Goal: Transaction & Acquisition: Purchase product/service

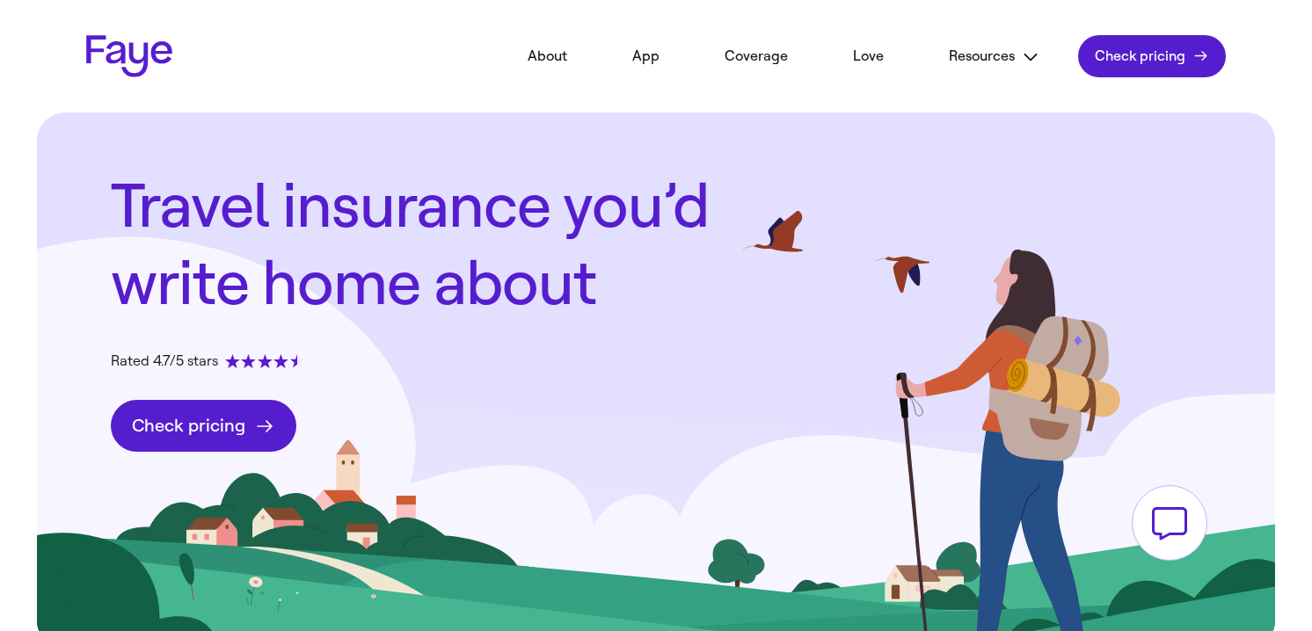
click at [1130, 57] on span "Check pricing" at bounding box center [1139, 56] width 91 height 18
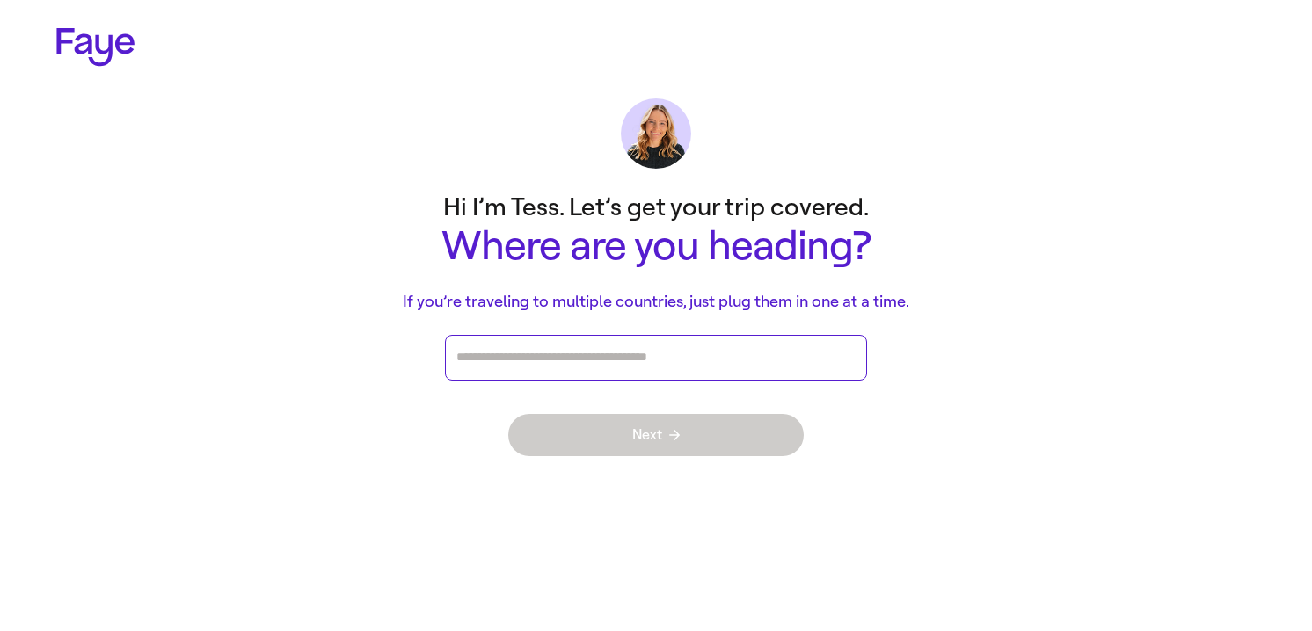
click at [629, 347] on input "Press enter after you type each destination" at bounding box center [655, 358] width 399 height 26
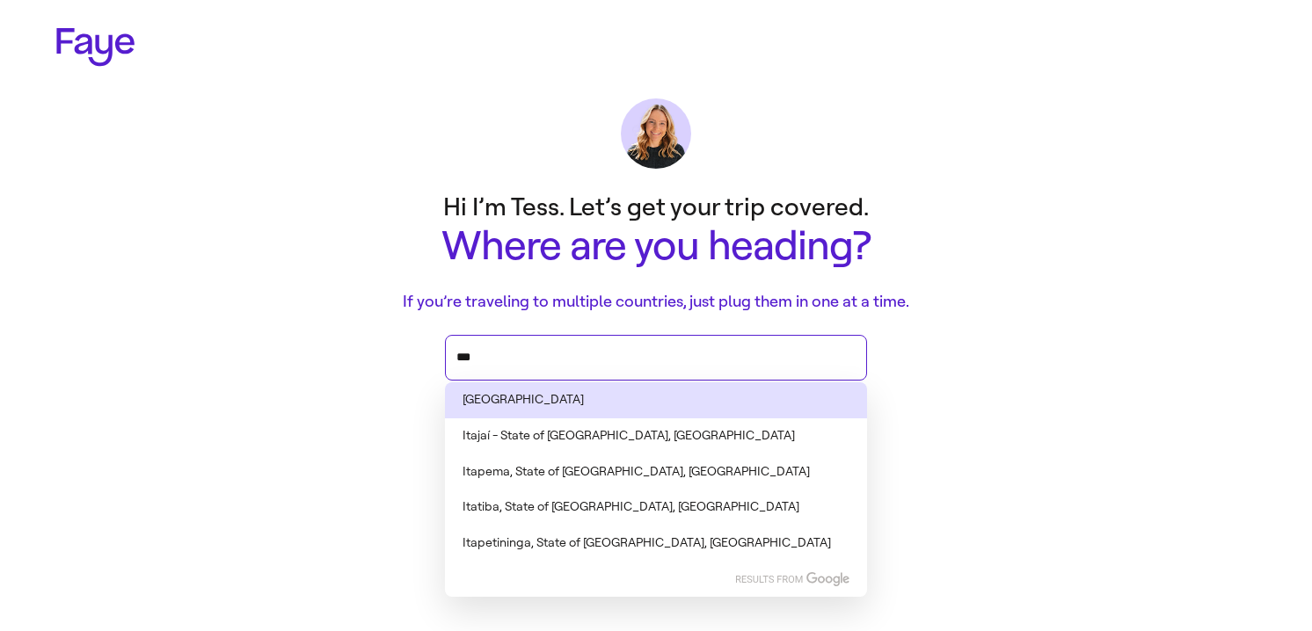
type input "****"
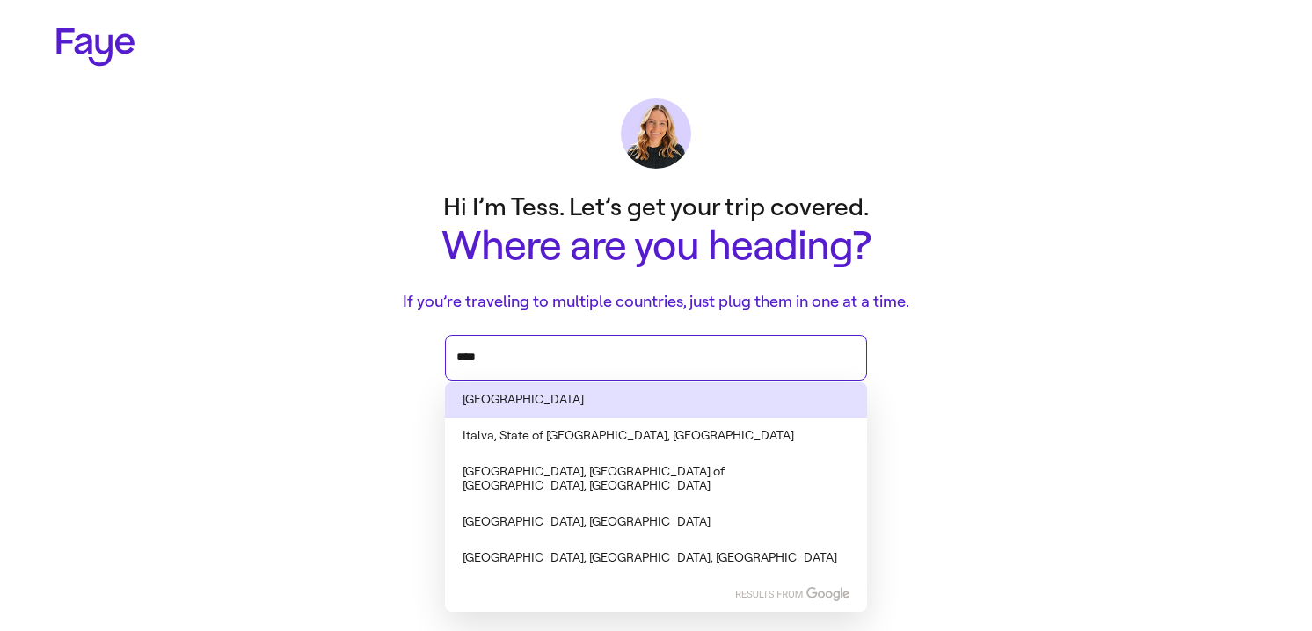
click at [590, 404] on li "Italy" at bounding box center [656, 400] width 422 height 36
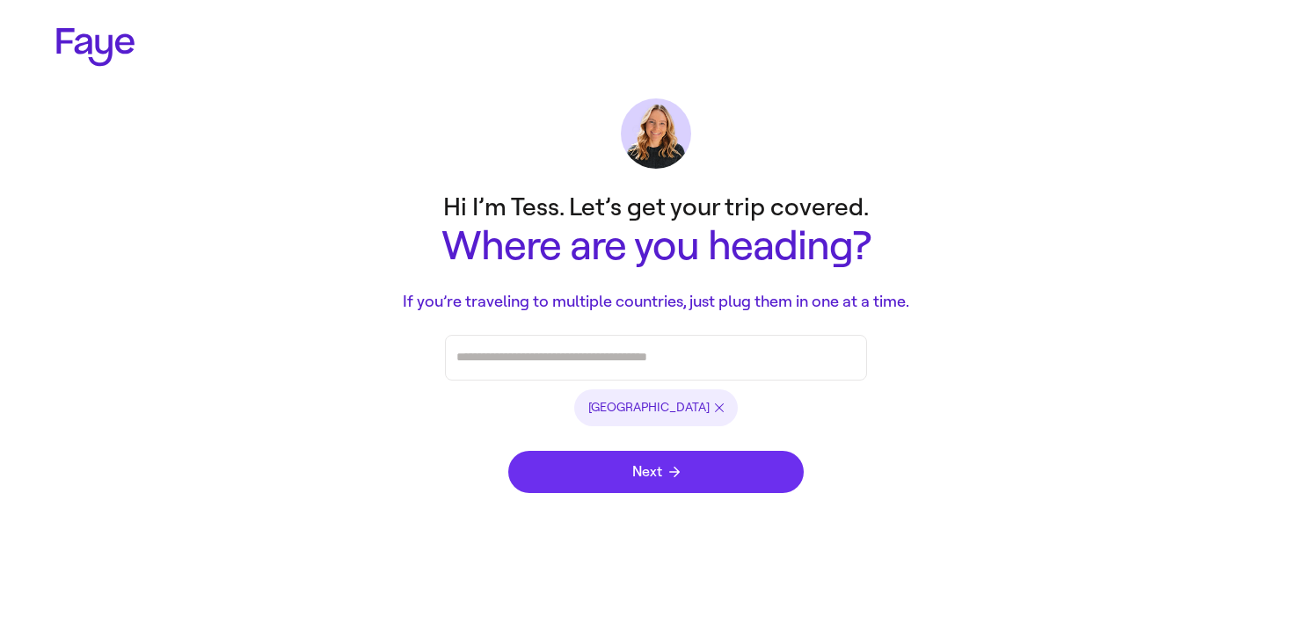
click at [684, 476] on button "Next" at bounding box center [655, 472] width 295 height 42
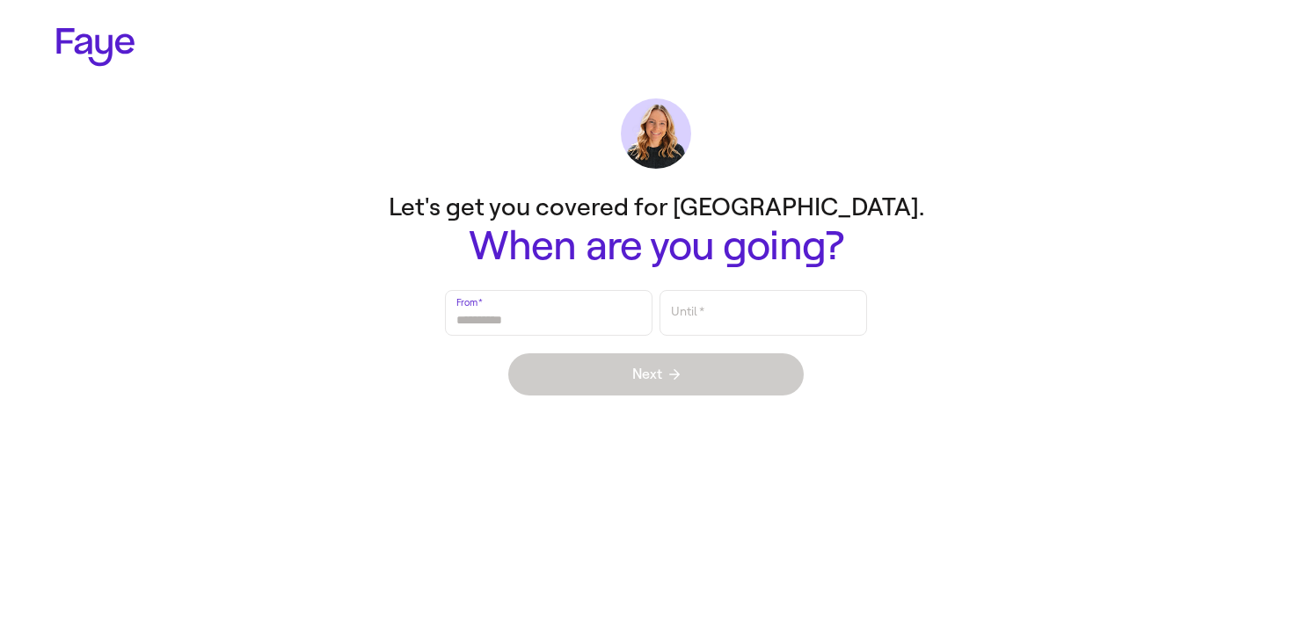
click at [570, 320] on input "From   *" at bounding box center [548, 313] width 185 height 40
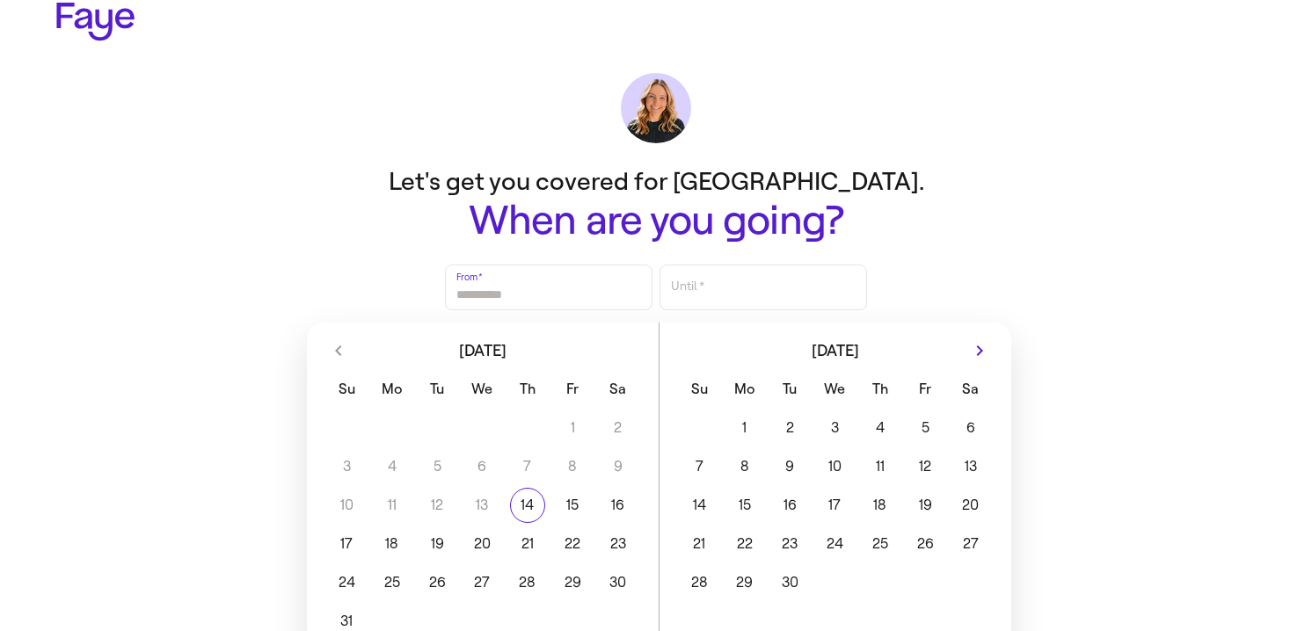
scroll to position [50, 0]
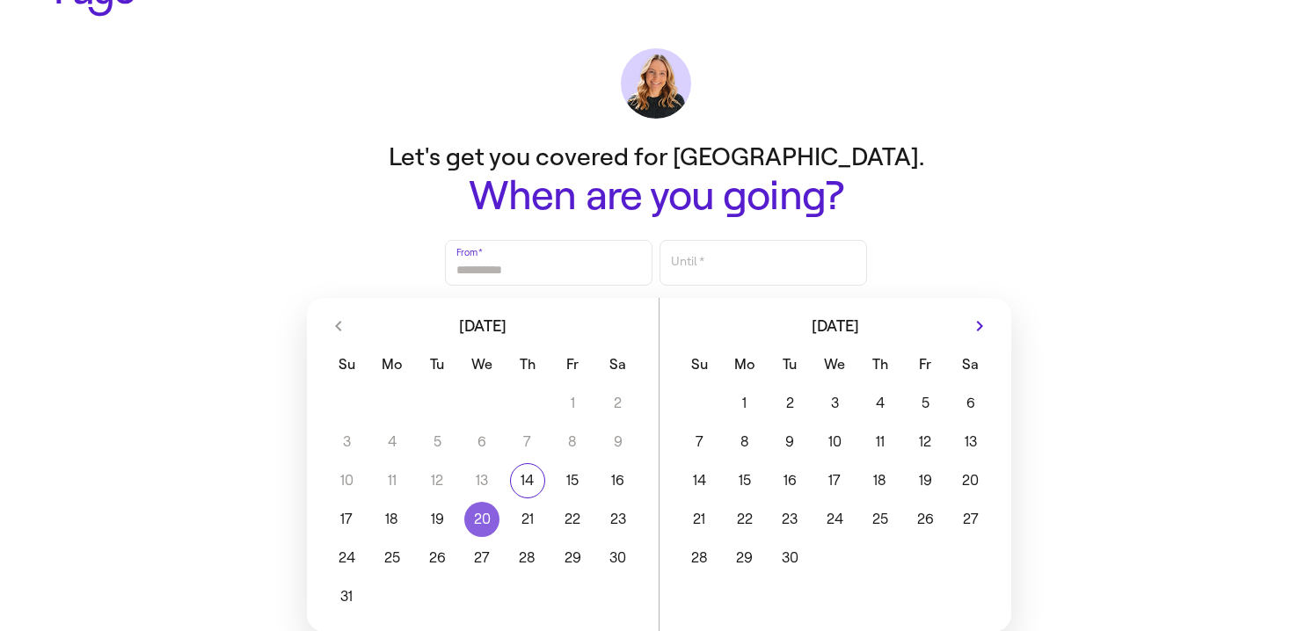
click at [476, 522] on button "20" at bounding box center [482, 519] width 45 height 35
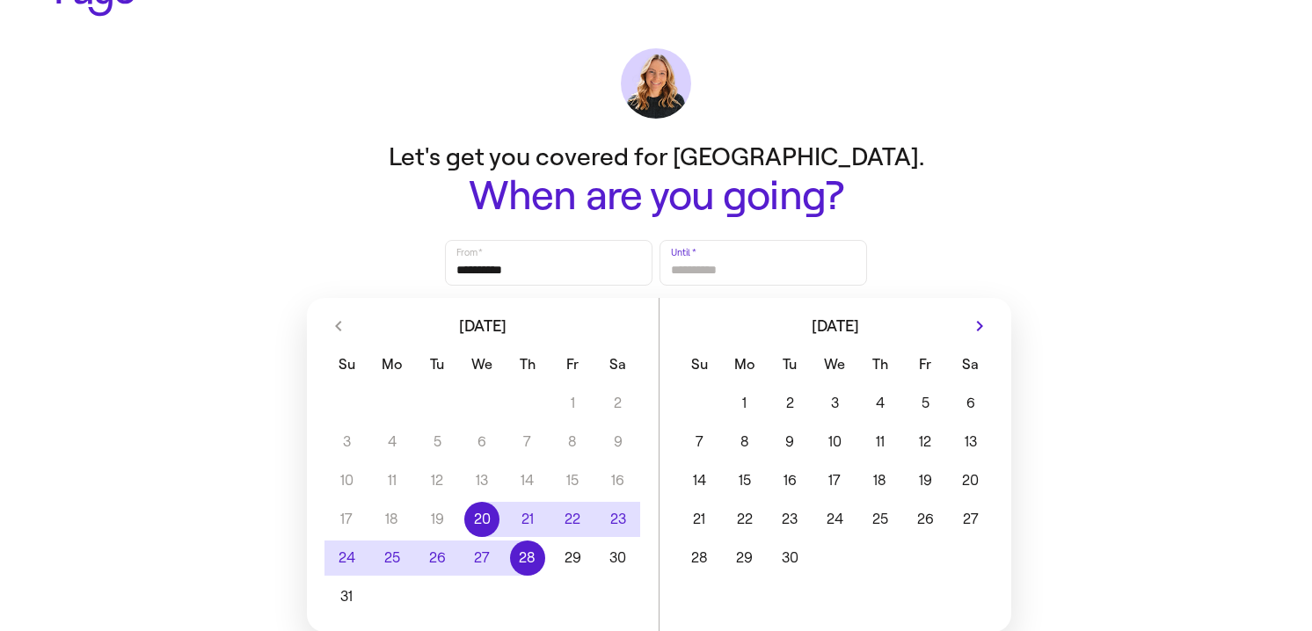
click at [525, 554] on button "28" at bounding box center [527, 558] width 45 height 35
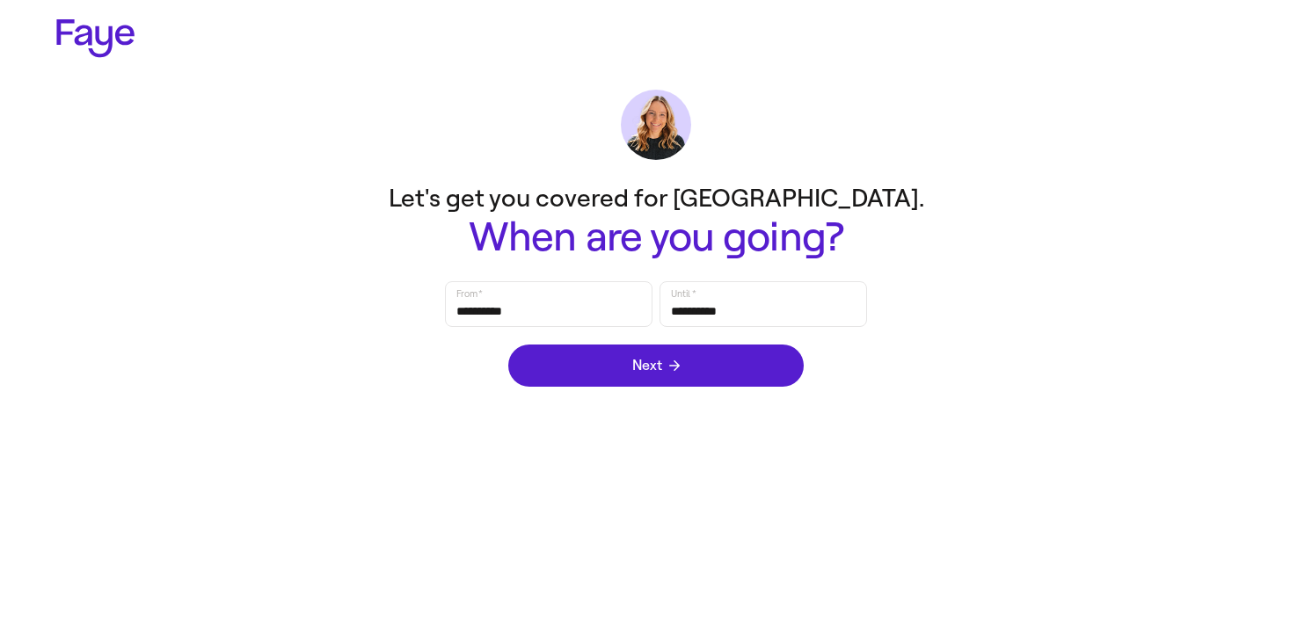
scroll to position [0, 0]
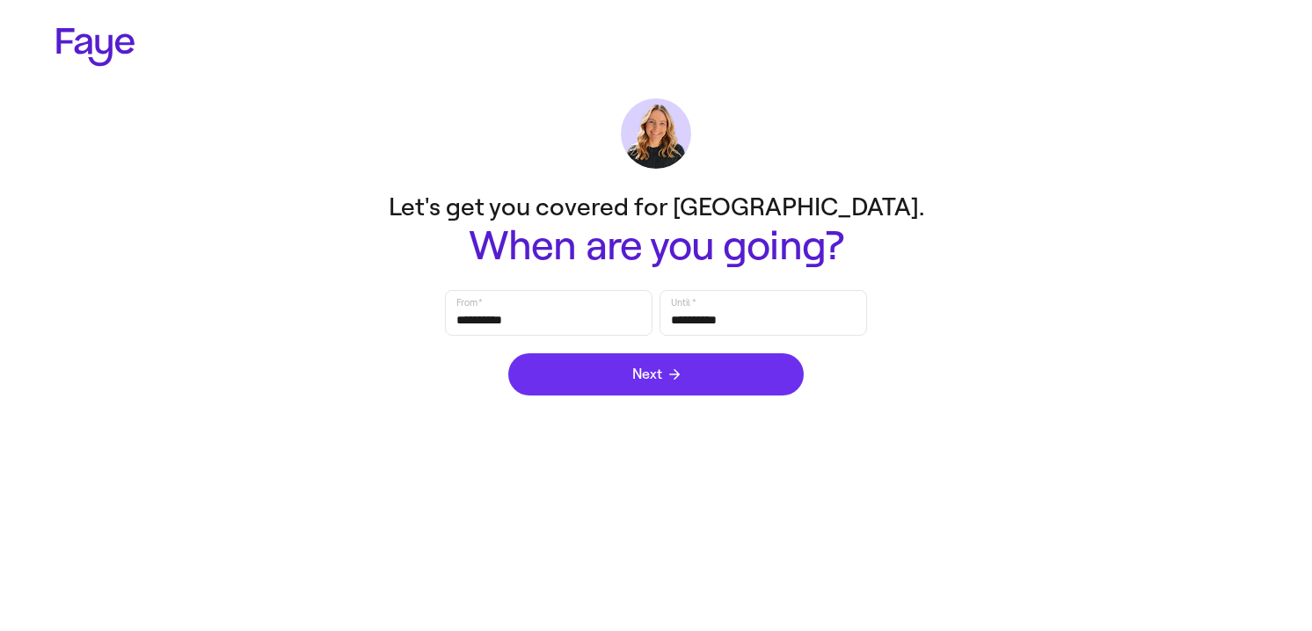
click at [685, 375] on button "Next" at bounding box center [655, 374] width 295 height 42
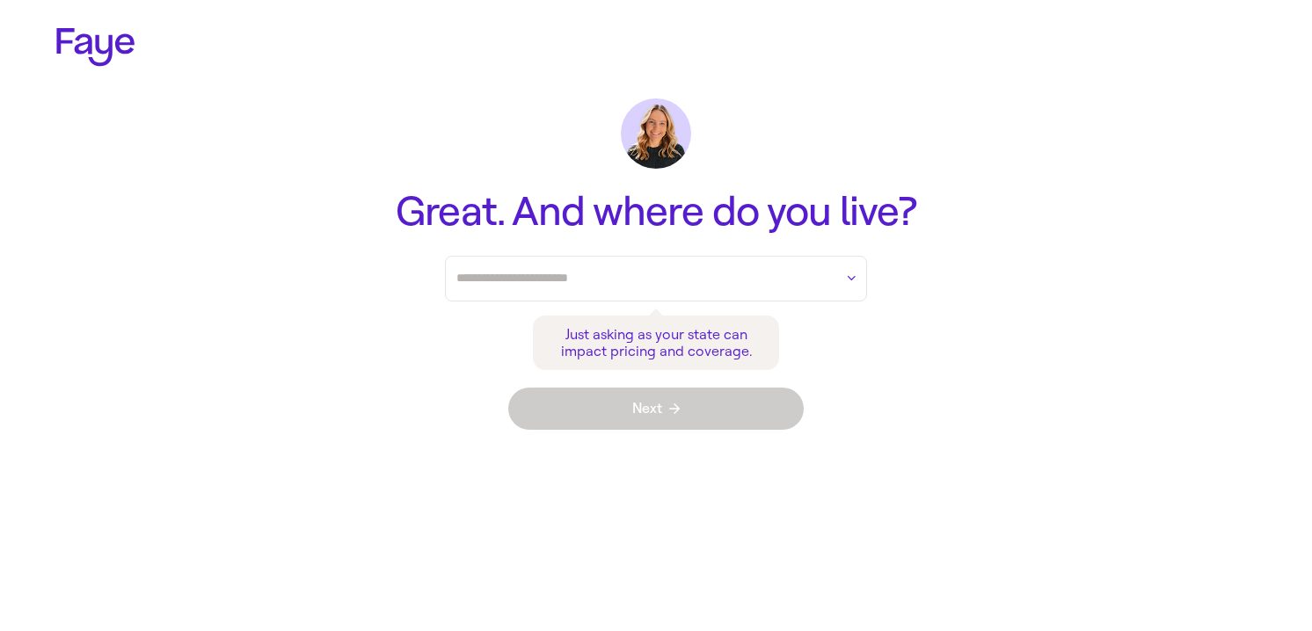
click at [854, 282] on button "button" at bounding box center [851, 278] width 22 height 18
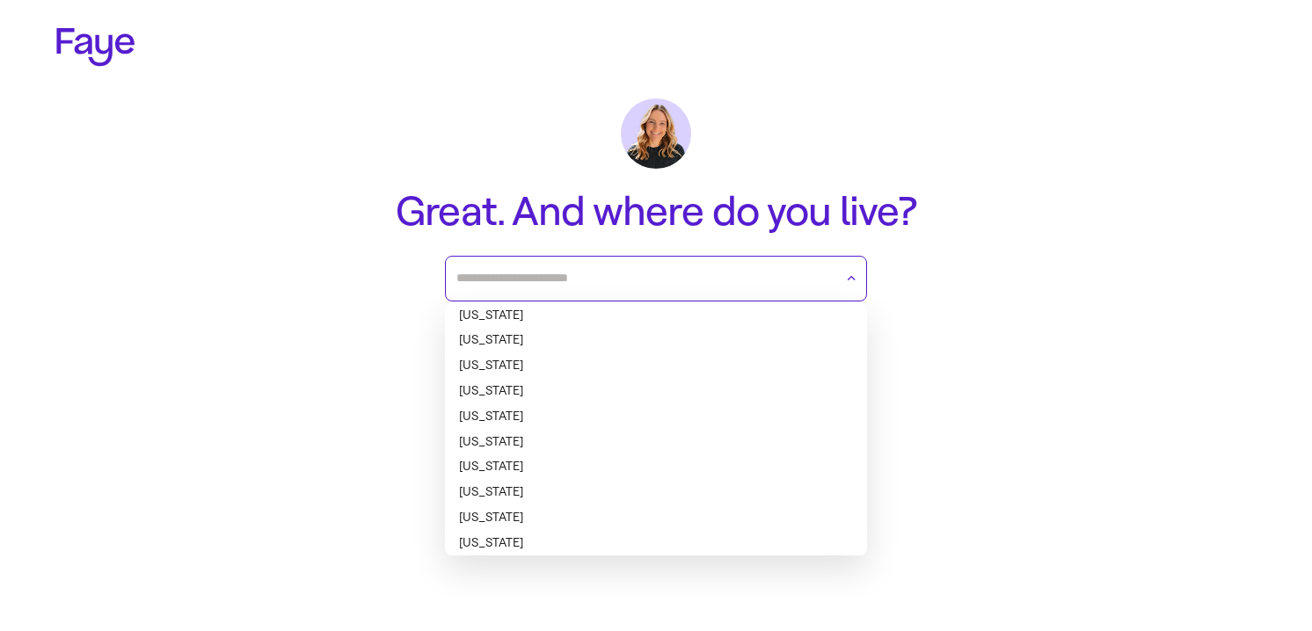
click at [730, 325] on li "Alabama" at bounding box center [656, 315] width 422 height 25
type input "*******"
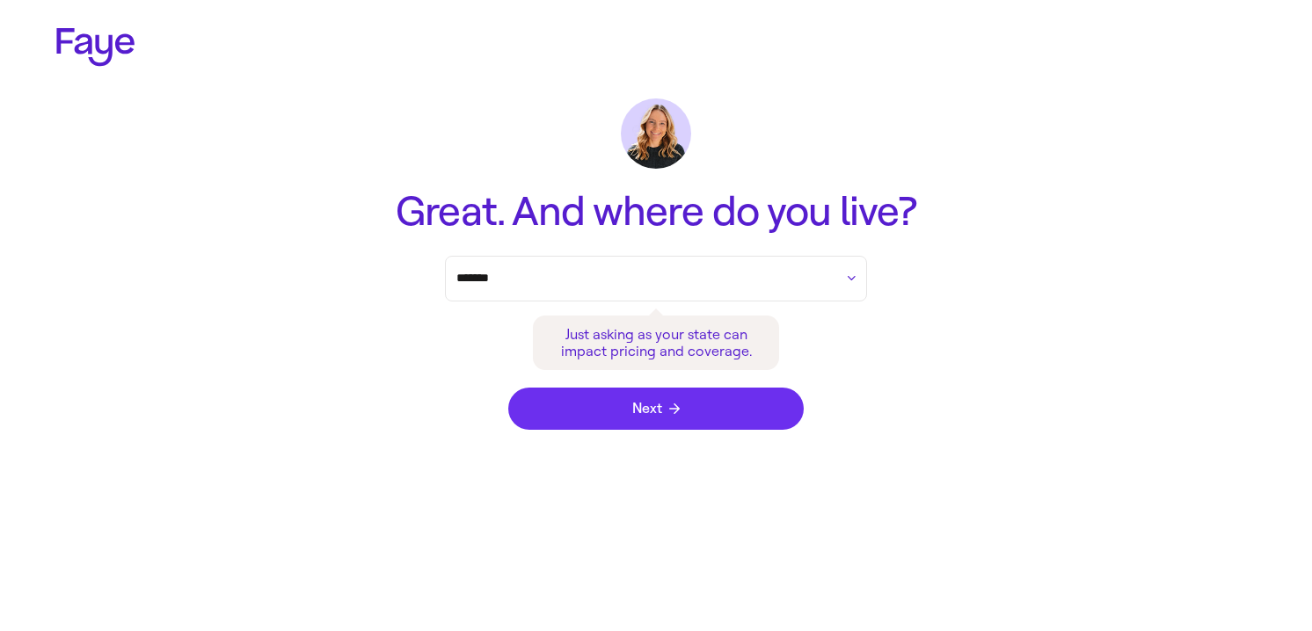
click at [673, 410] on icon "submit" at bounding box center [674, 408] width 11 height 11
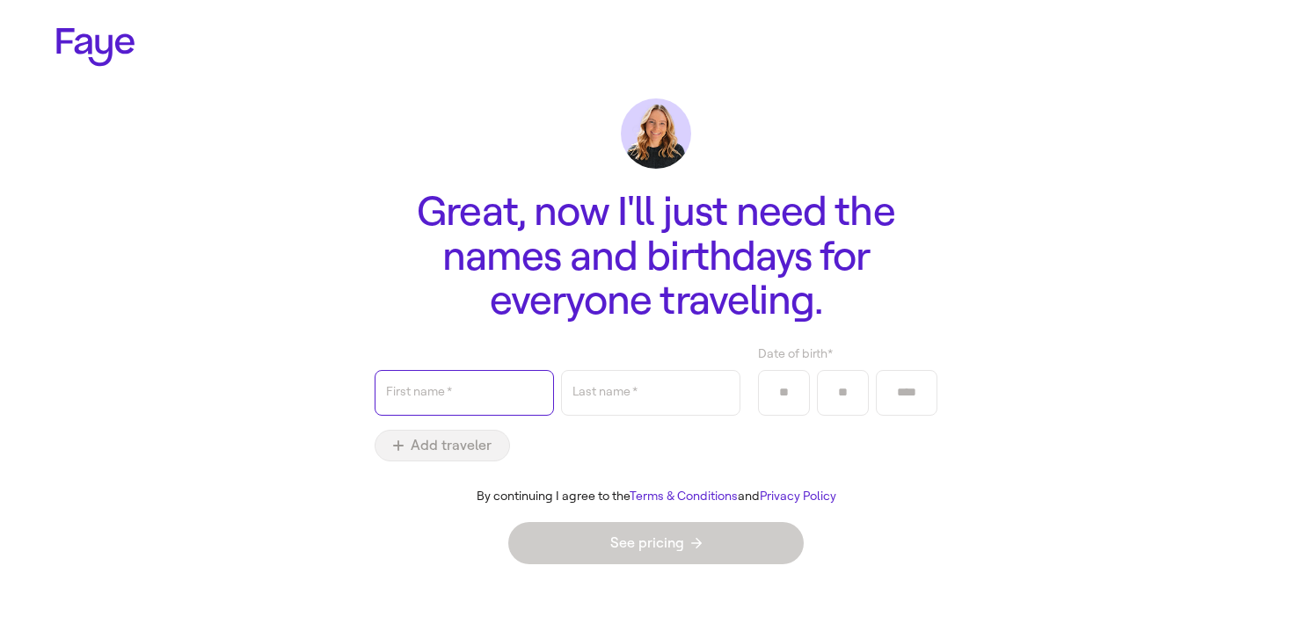
click at [499, 401] on input "First name   *" at bounding box center [464, 393] width 156 height 40
type input "******"
click at [631, 396] on div "Last name   *" at bounding box center [650, 393] width 156 height 44
type input "***"
click at [780, 393] on input "Date of birth *" at bounding box center [783, 393] width 29 height 26
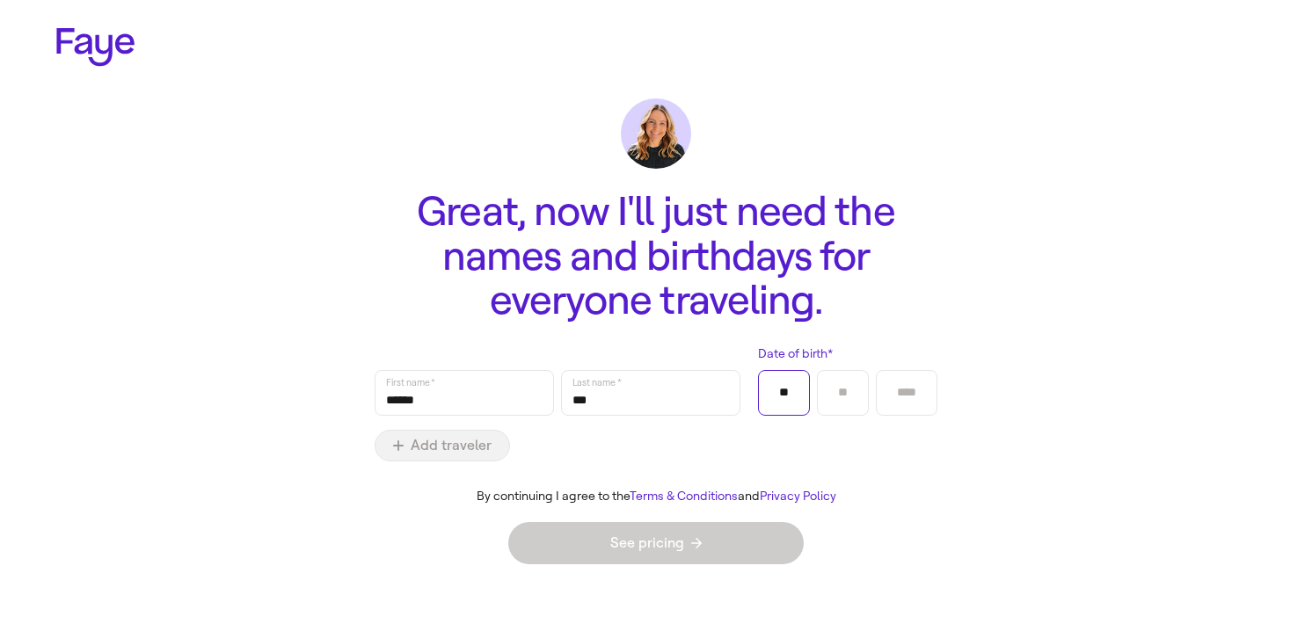
type input "**"
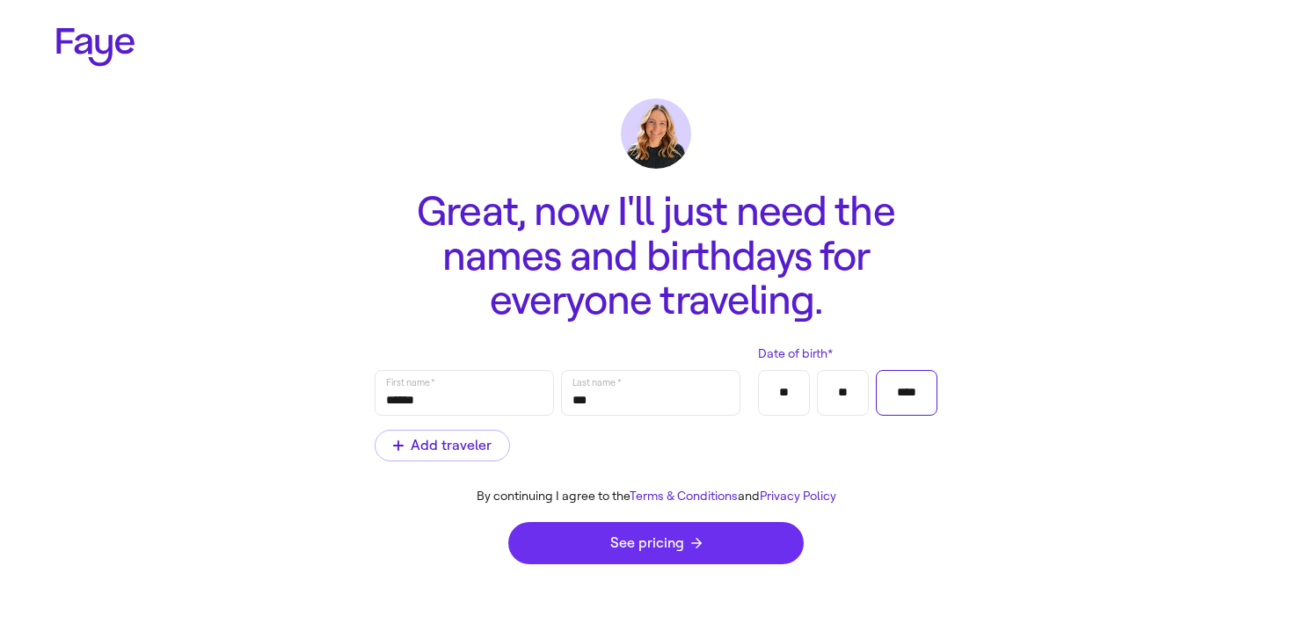
type input "****"
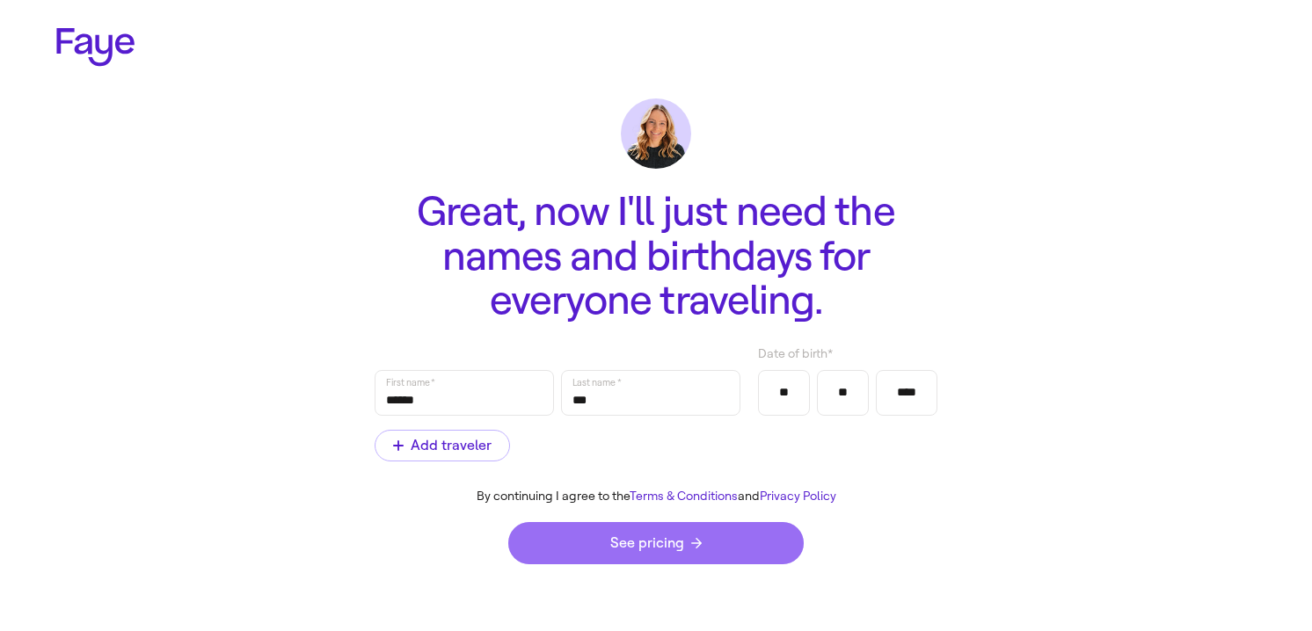
click at [674, 549] on span "See pricing" at bounding box center [655, 543] width 91 height 14
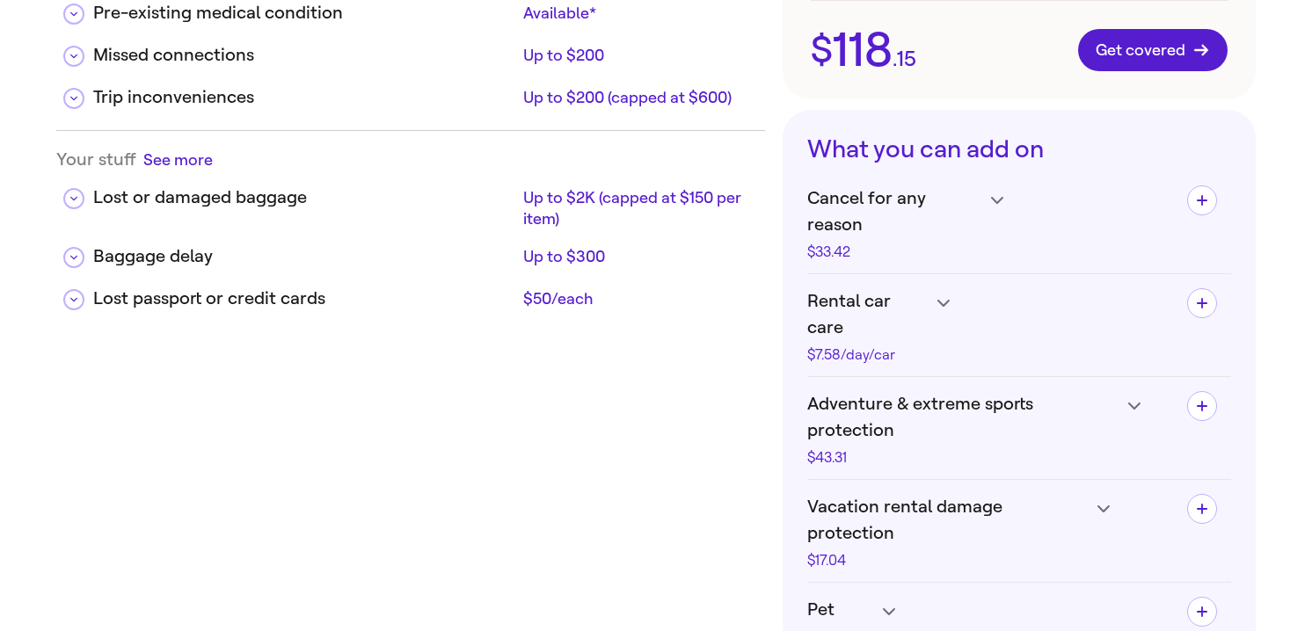
scroll to position [550, 0]
click at [991, 203] on icon at bounding box center [997, 199] width 12 height 7
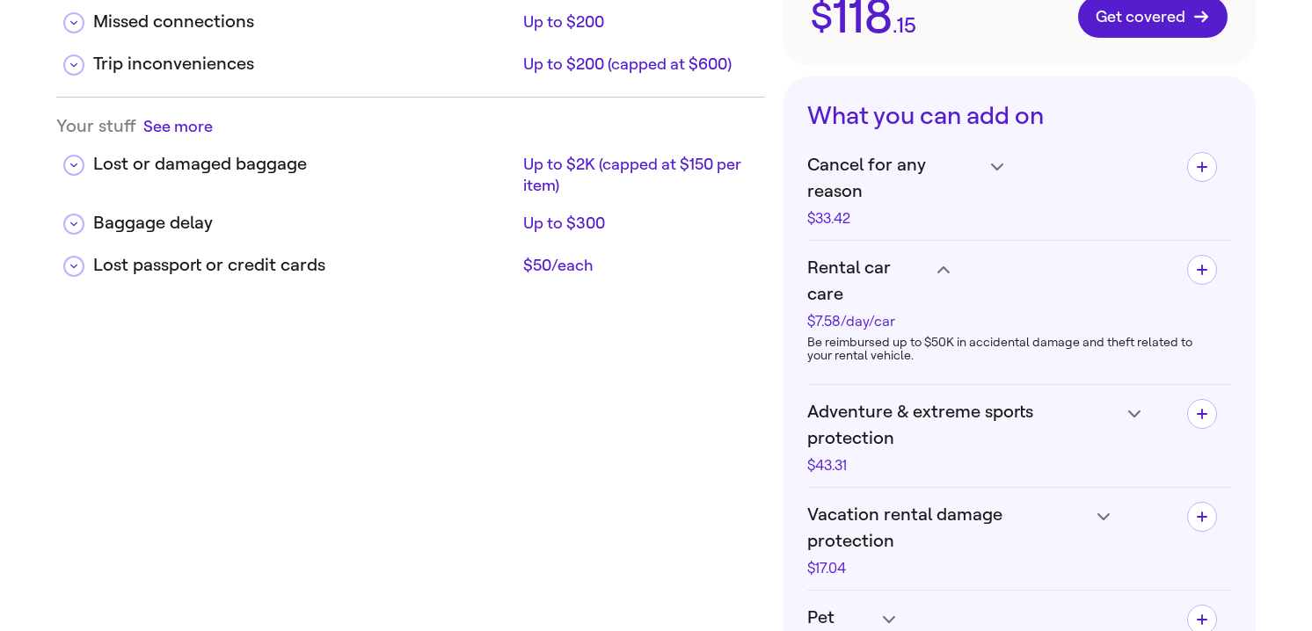
scroll to position [590, 0]
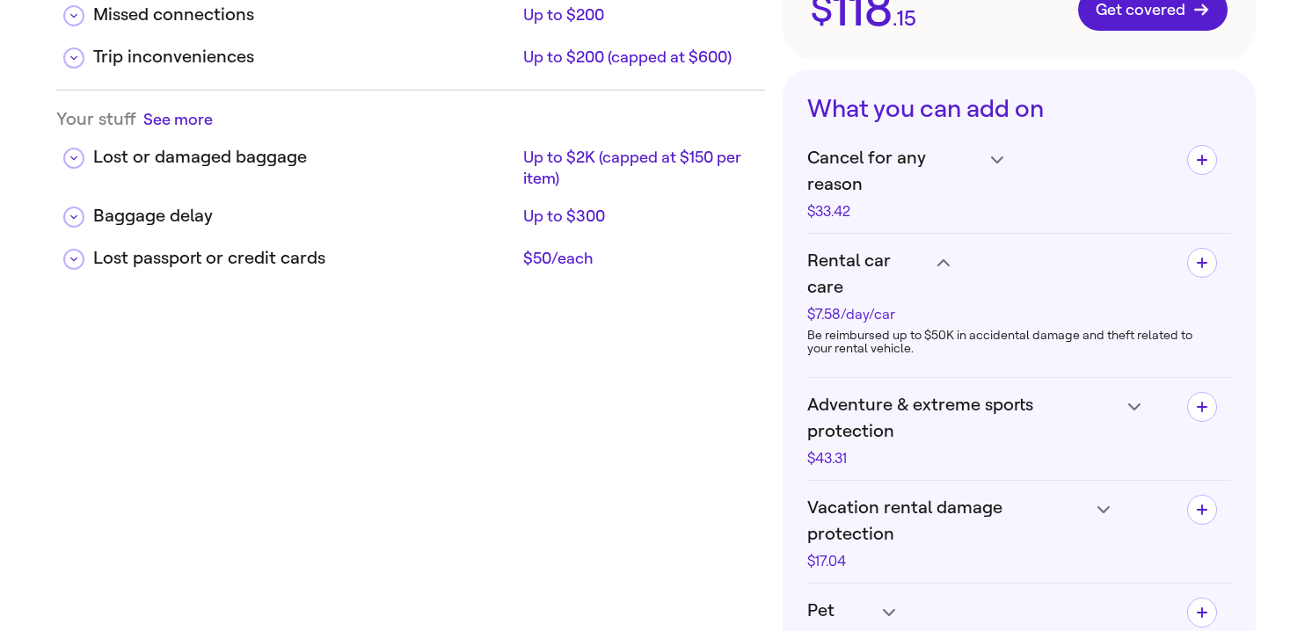
click at [1003, 163] on icon at bounding box center [997, 159] width 12 height 7
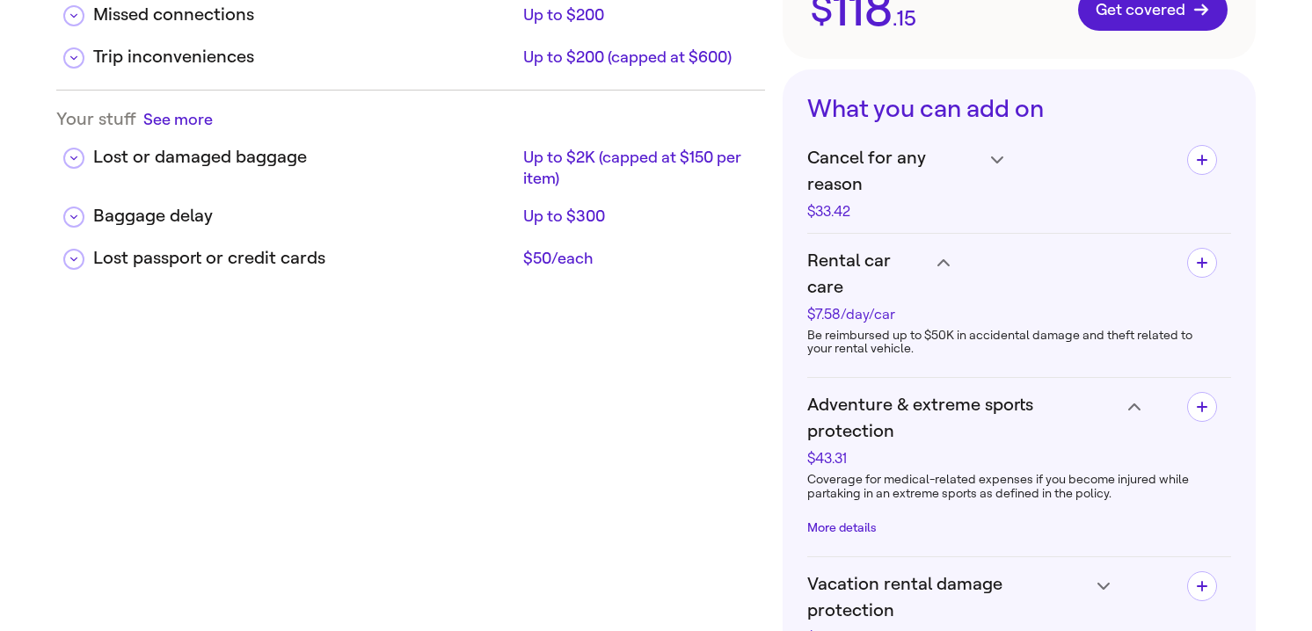
click at [1002, 219] on h4 "Vacation rental damage protection $17.04" at bounding box center [904, 182] width 195 height 74
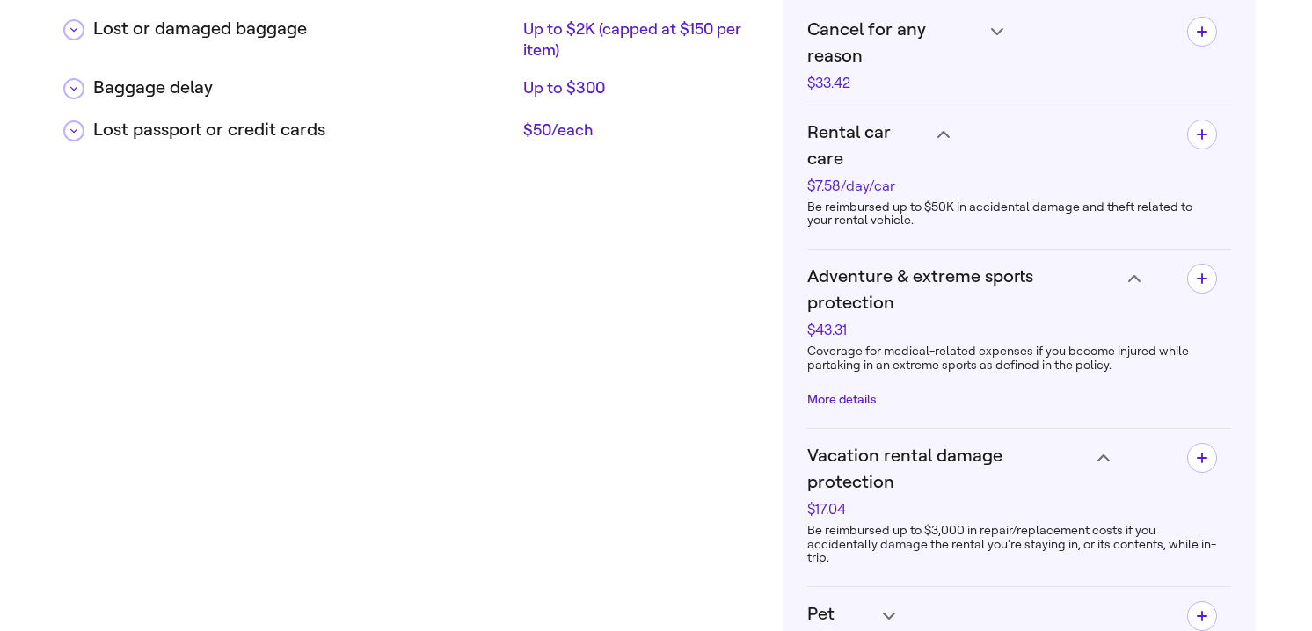
scroll to position [716, 0]
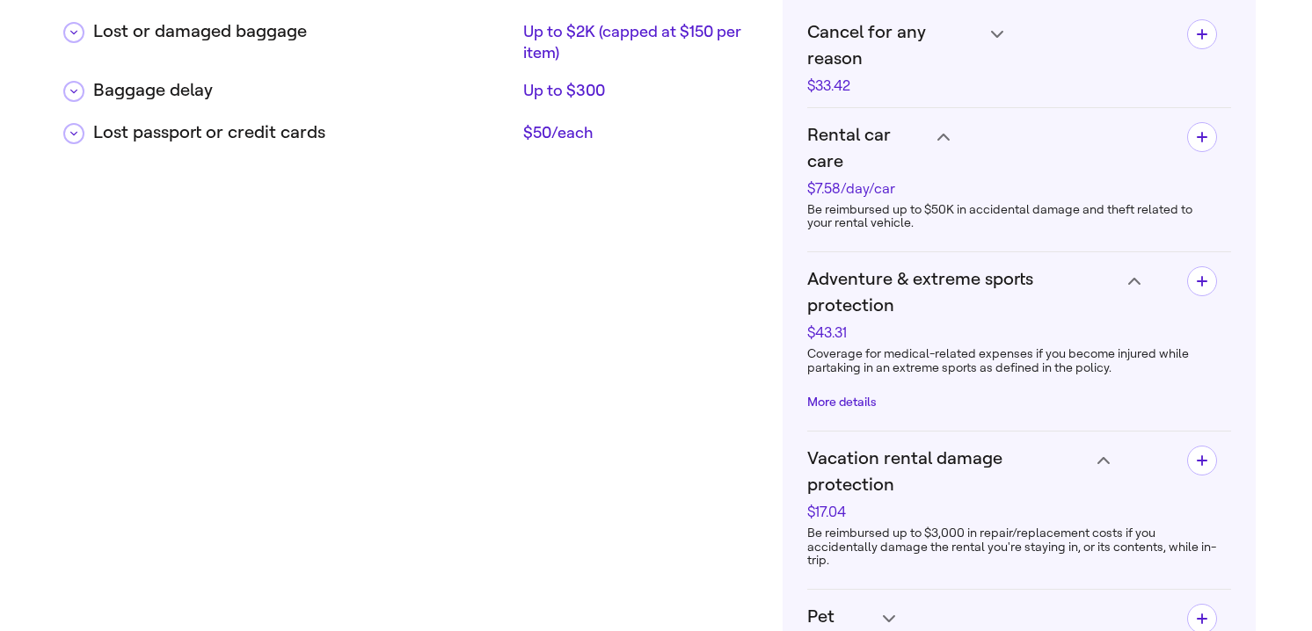
click at [888, 93] on h4 "Pet care $25.36" at bounding box center [904, 56] width 195 height 74
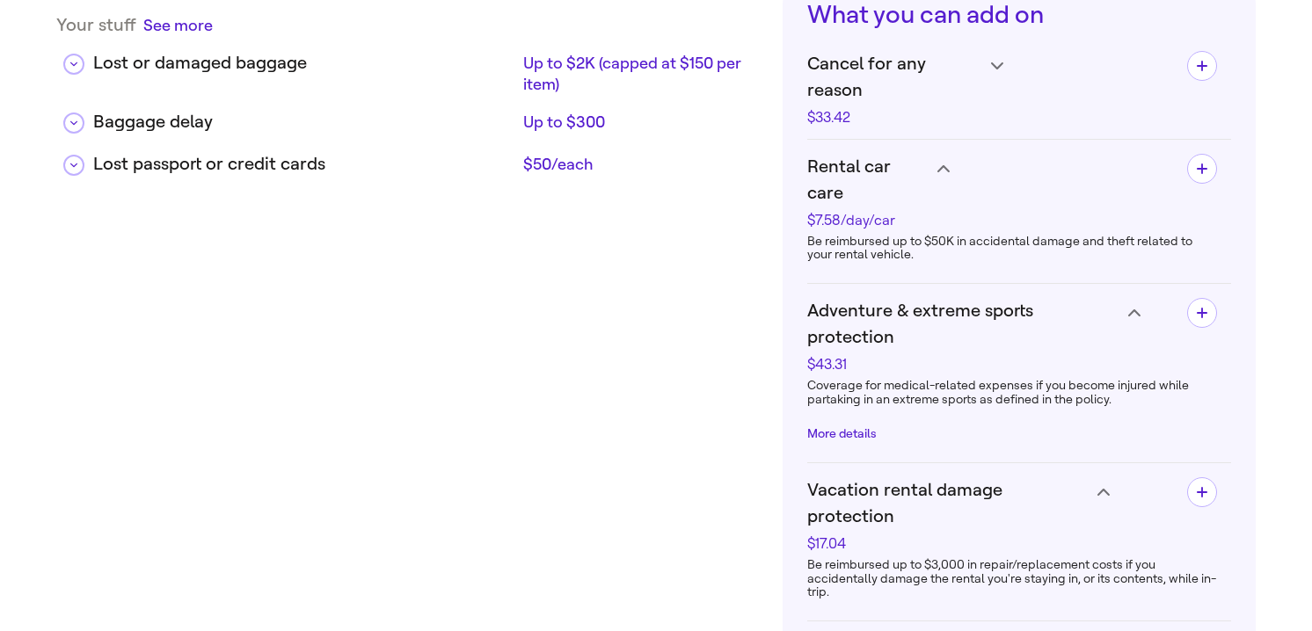
scroll to position [689, 0]
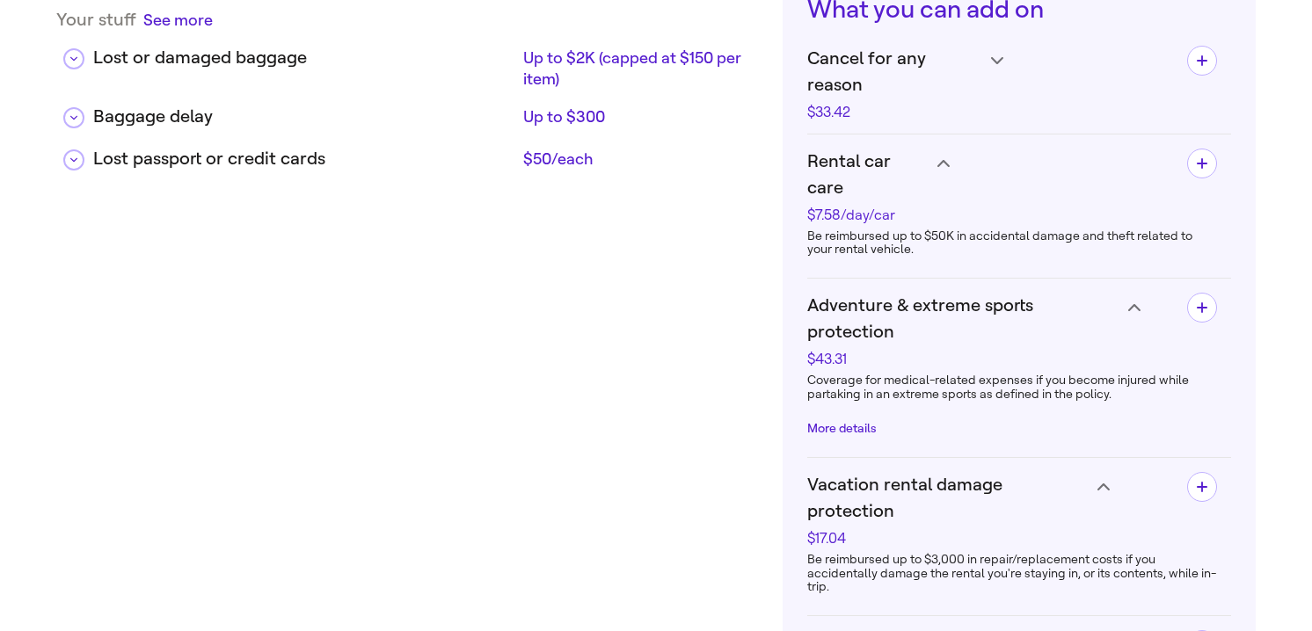
click at [1002, 60] on icon at bounding box center [997, 60] width 12 height 7
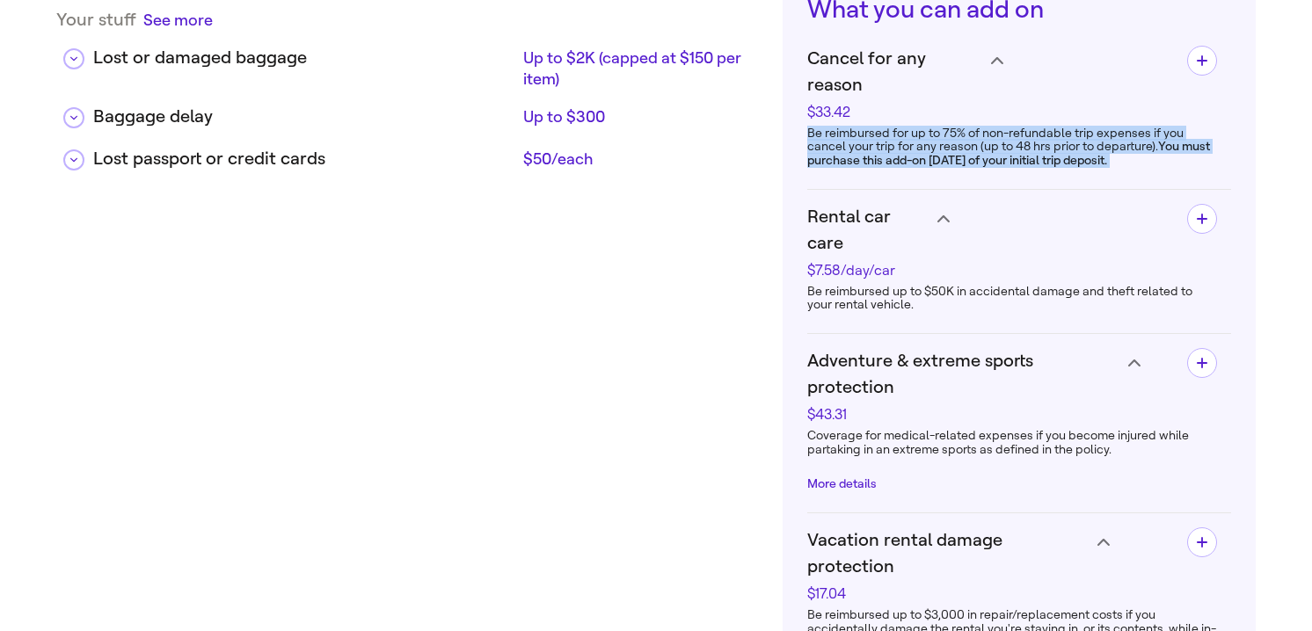
drag, startPoint x: 801, startPoint y: 48, endPoint x: 866, endPoint y: 169, distance: 136.9
click at [866, 169] on section "What you can add on Cancel for any reason $33.42 Be reimbursed for up to 75% of…" at bounding box center [1018, 404] width 473 height 869
drag, startPoint x: 805, startPoint y: 33, endPoint x: 936, endPoint y: 252, distance: 255.1
click at [936, 252] on section "What you can add on Cancel for any reason $33.42 Be reimbursed for up to 75% of…" at bounding box center [1018, 404] width 473 height 869
copy div "Be reimbursed for up to 75% of non-refundable trip expenses if you cancel your …"
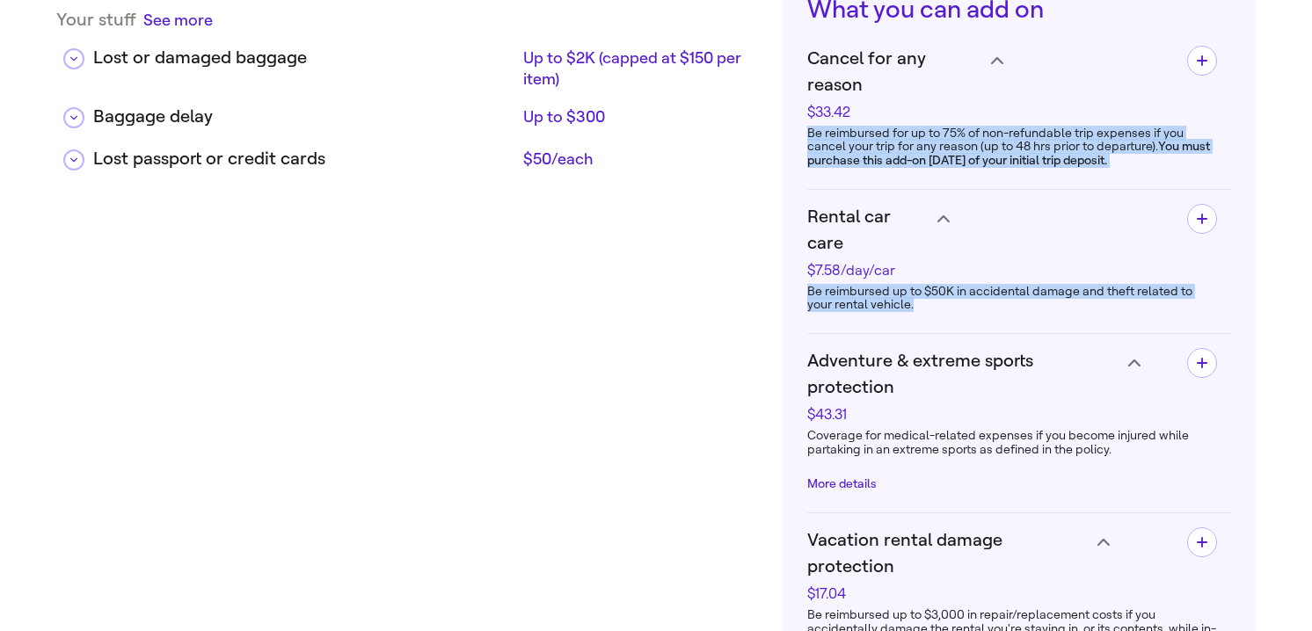
click at [875, 120] on div "Be reimbursed for up to 75% of non-refundable trip expenses if you cancel your …" at bounding box center [1012, 147] width 410 height 55
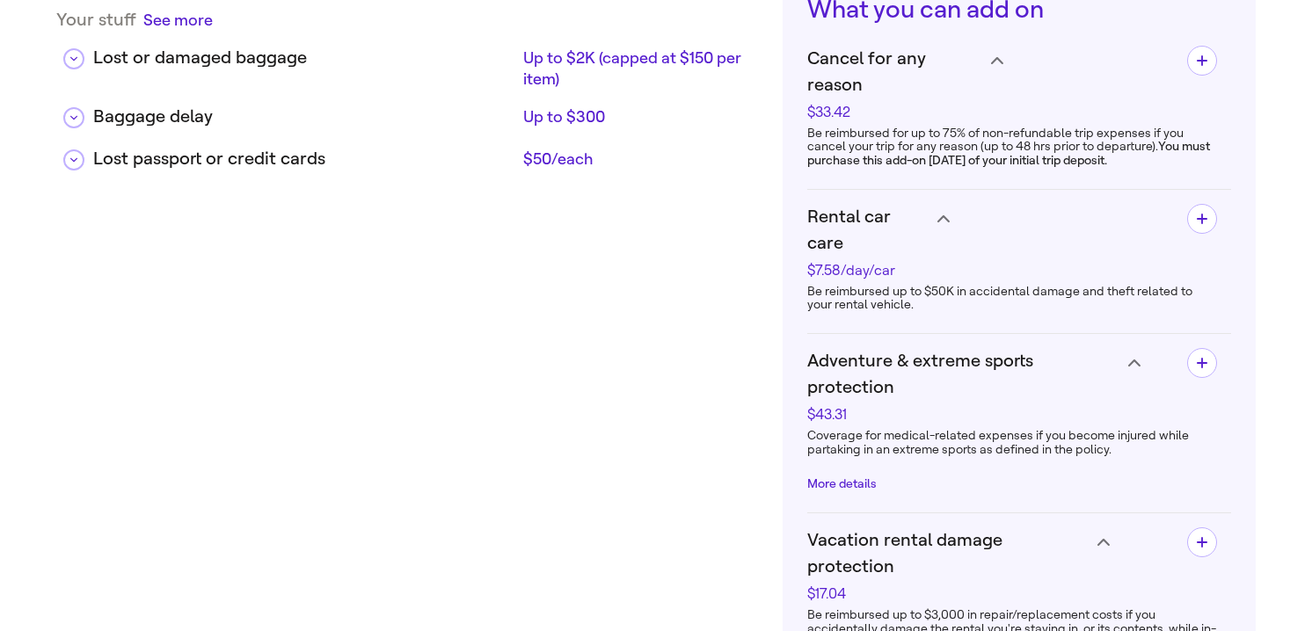
drag, startPoint x: 808, startPoint y: 102, endPoint x: 1222, endPoint y: 133, distance: 415.2
click at [1222, 133] on li "Cancel for any reason $33.42 Be reimbursed for up to 75% of non-refundable trip…" at bounding box center [1019, 111] width 424 height 158
copy div "Be reimbursed for up to 75% of non-refundable trip expenses if you cancel your …"
drag, startPoint x: 807, startPoint y: 234, endPoint x: 941, endPoint y: 254, distance: 135.1
click at [941, 278] on div "Be reimbursed up to $50K in accidental damage and theft related to your rental …" at bounding box center [1012, 298] width 410 height 41
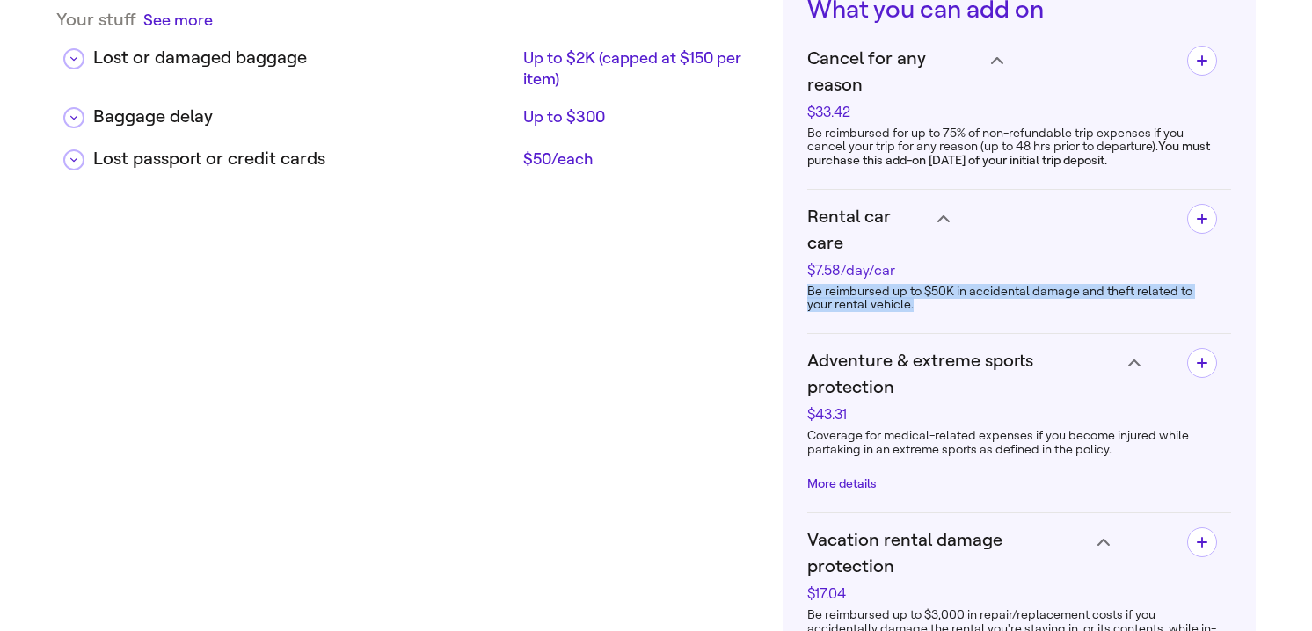
copy div "Be reimbursed up to $50K in accidental damage and theft related to your rental …"
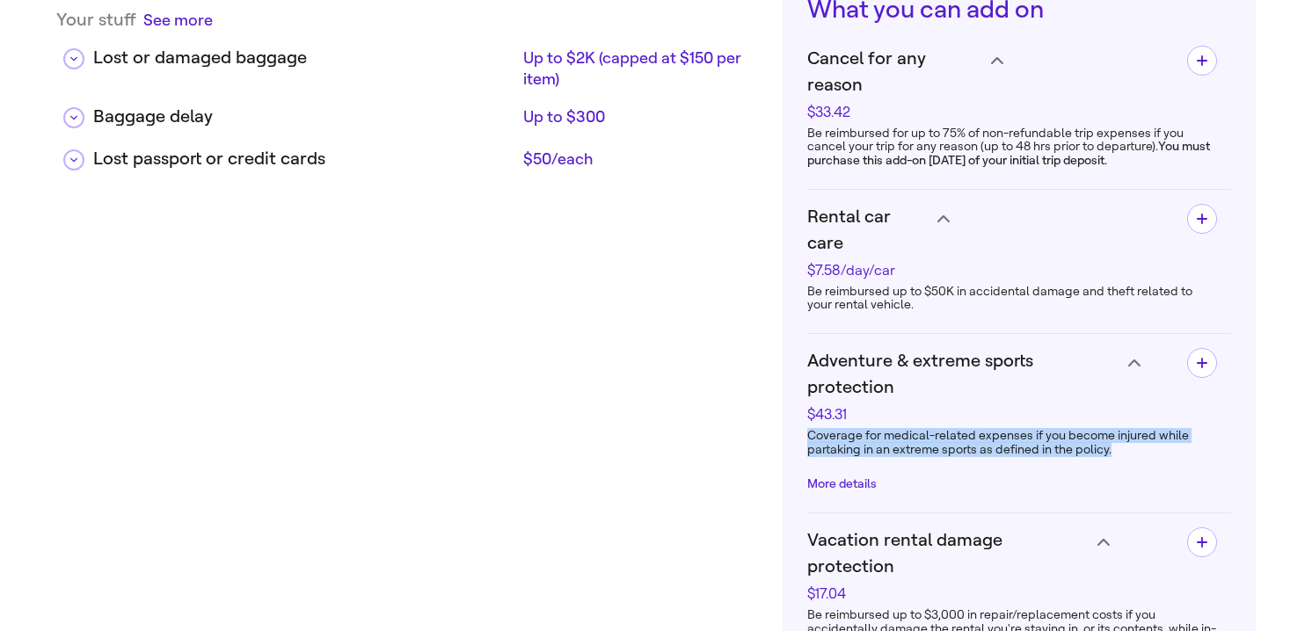
drag, startPoint x: 807, startPoint y: 352, endPoint x: 1119, endPoint y: 365, distance: 312.3
click at [1119, 422] on div "Coverage for medical-related expenses if you become injured while partaking in …" at bounding box center [1012, 460] width 410 height 76
copy div "Coverage for medical-related expenses if you become injured while partaking in …"
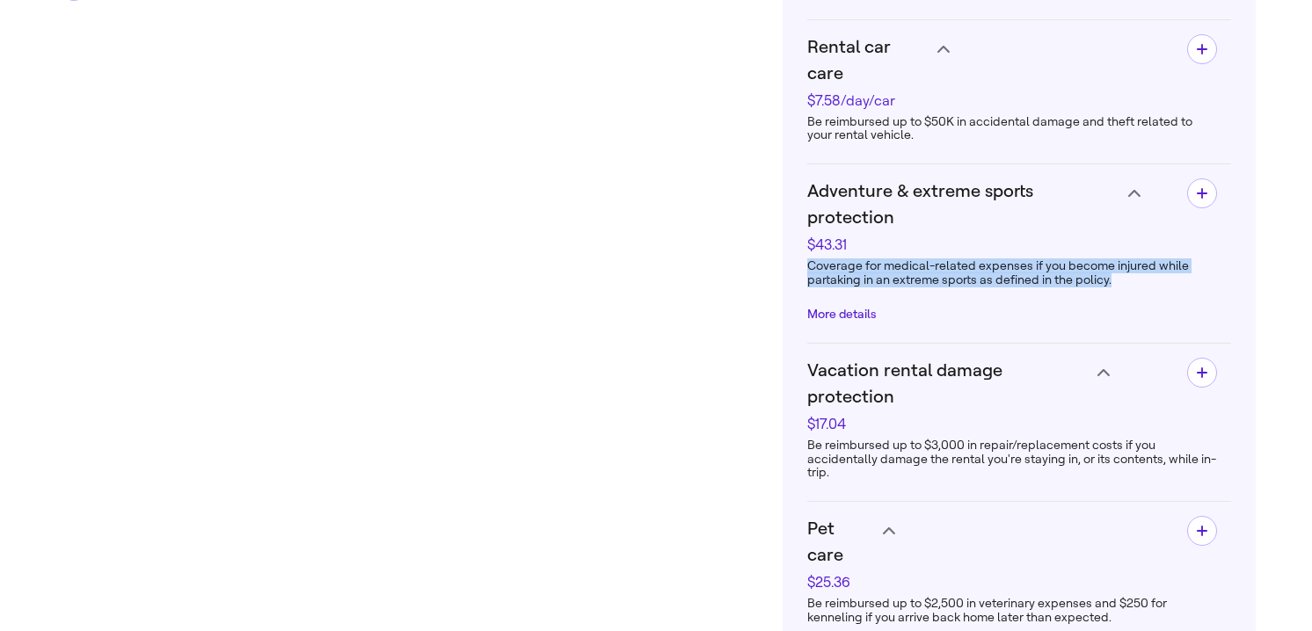
scroll to position [862, 0]
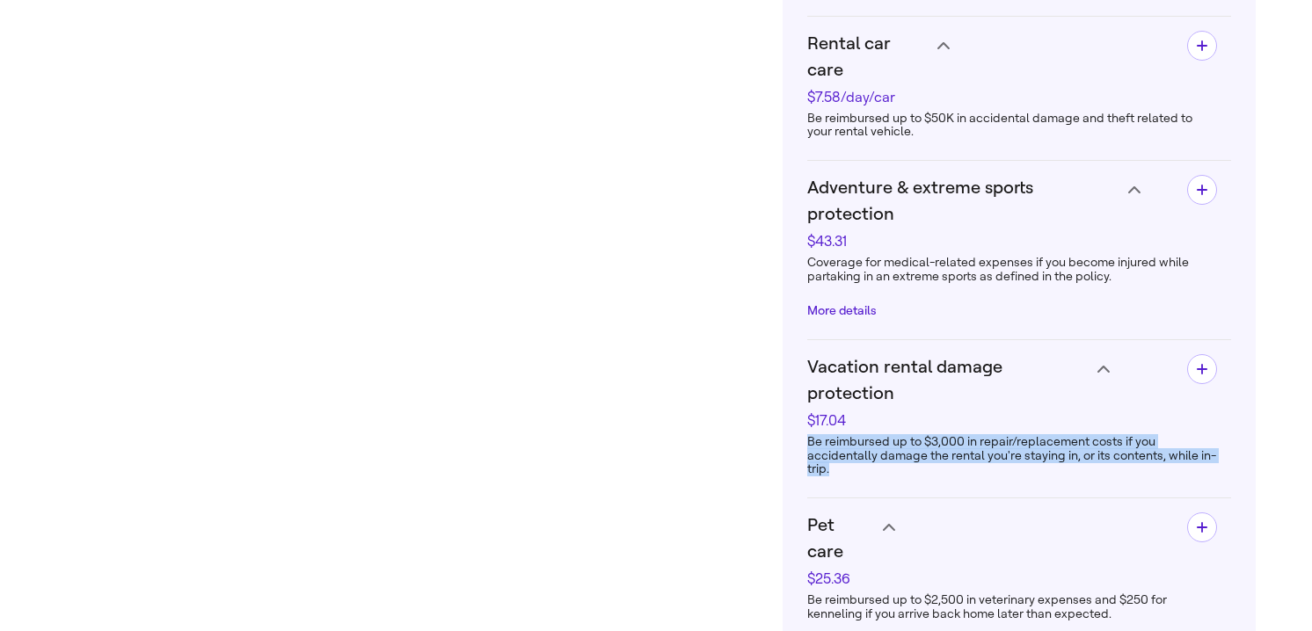
drag, startPoint x: 809, startPoint y: 333, endPoint x: 838, endPoint y: 362, distance: 41.0
click at [838, 428] on div "Be reimbursed up to $3,000 in repair/replacement costs if you accidentally dama…" at bounding box center [1012, 455] width 410 height 55
copy div "Be reimbursed up to $3,000 in repair/replacement costs if you accidentally dama…"
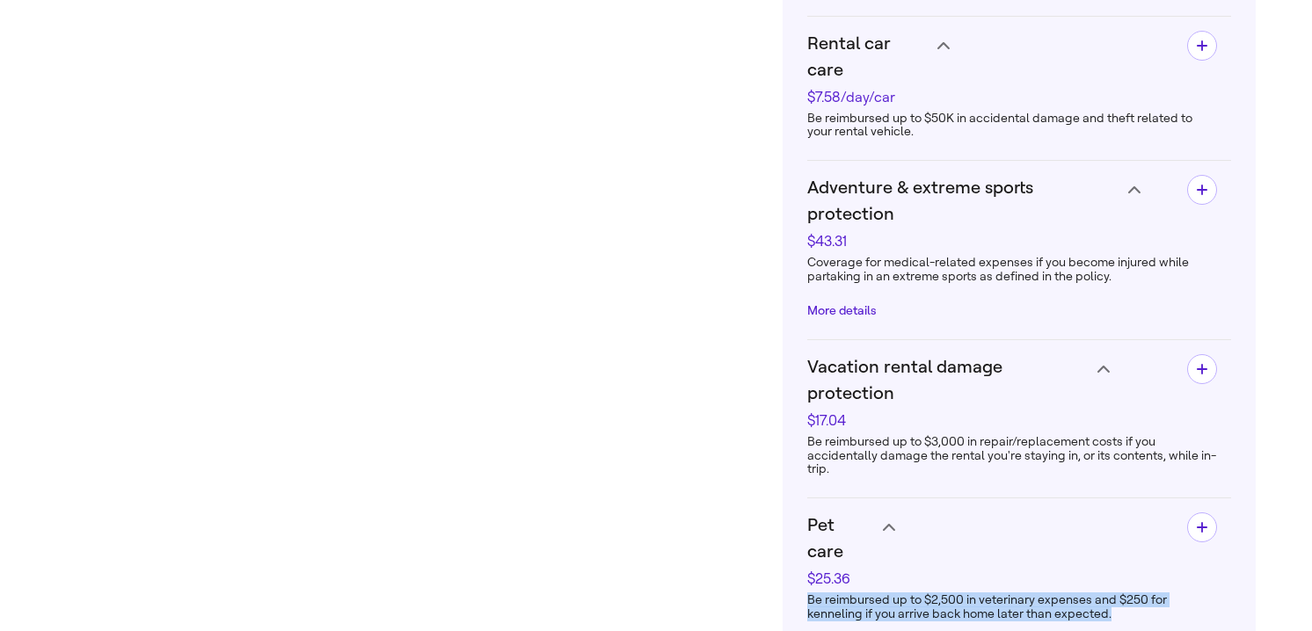
drag, startPoint x: 806, startPoint y: 462, endPoint x: 1121, endPoint y: 482, distance: 315.3
click at [1121, 482] on section "What you can add on Cancel for any reason $33.42 Be reimbursed for up to 75% of…" at bounding box center [1018, 231] width 473 height 869
copy div "Be reimbursed up to $2,500 in veterinary expenses and $250 for kenneling if you…"
